Goal: Share content

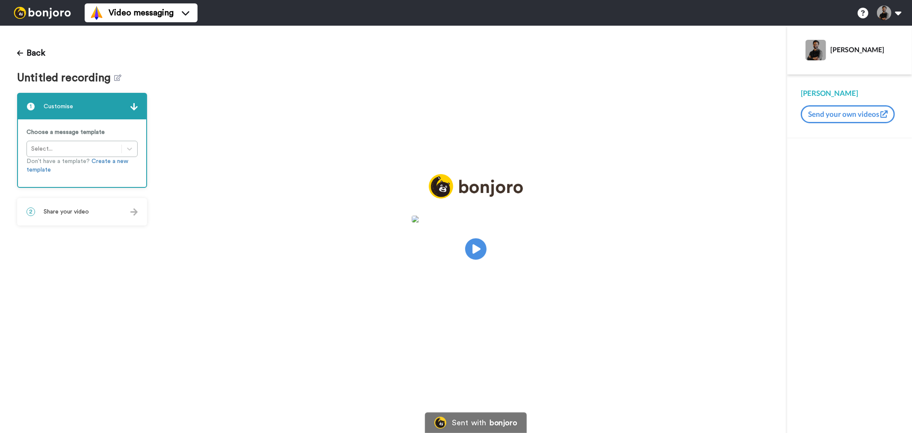
click at [97, 225] on div "Back Untitled recording 1 Customise Choose a message template Select... Don’t h…" at bounding box center [82, 229] width 164 height 407
click at [84, 215] on div "2 Share your video" at bounding box center [82, 212] width 128 height 26
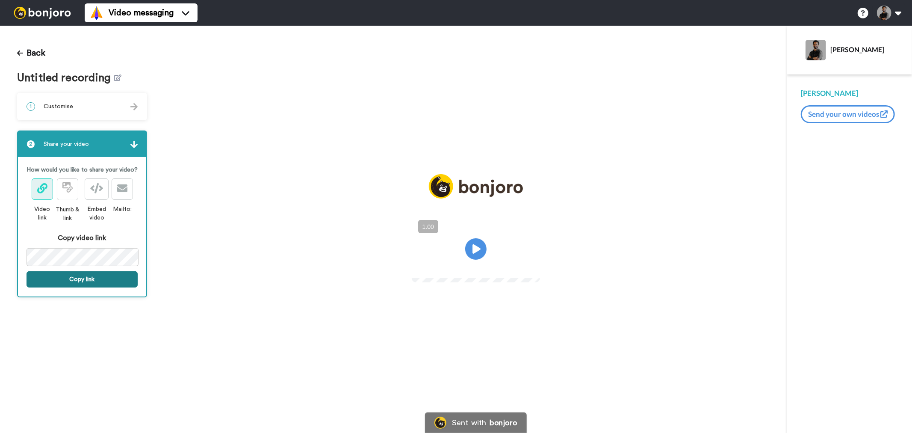
click at [78, 279] on button "Copy link" at bounding box center [82, 279] width 111 height 16
